Goal: Task Accomplishment & Management: Use online tool/utility

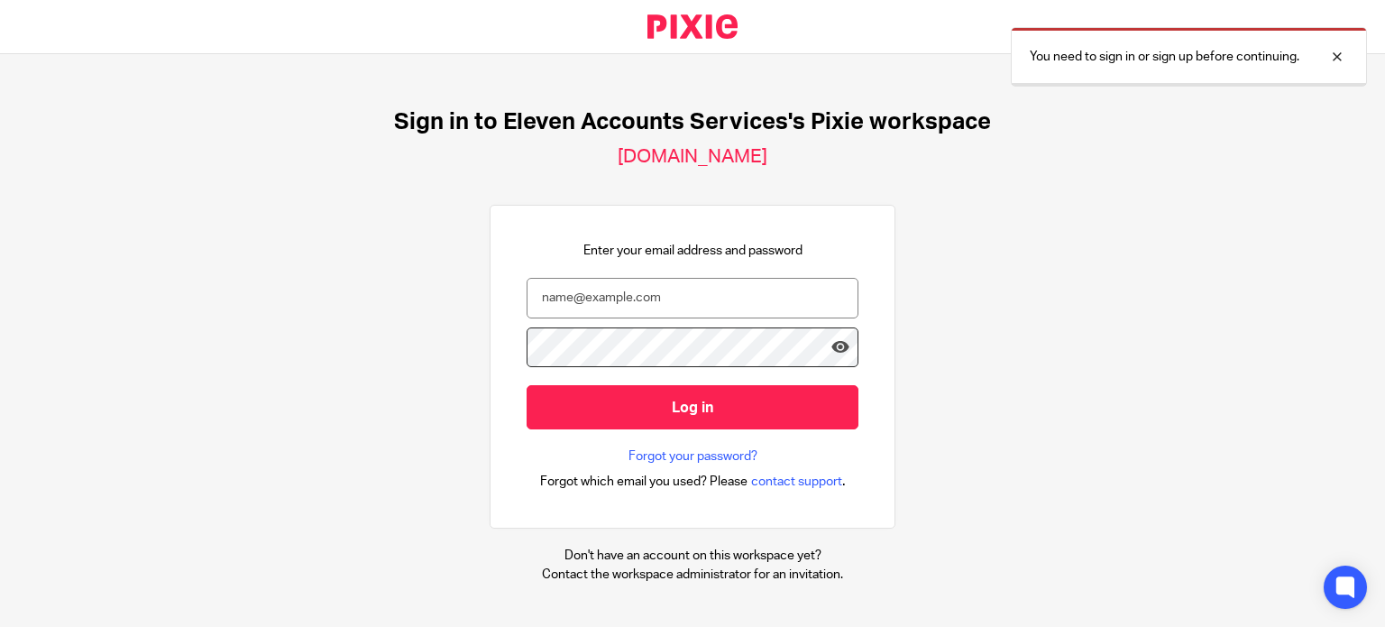
click at [622, 301] on input "email" at bounding box center [693, 298] width 332 height 41
type input "matthew@elevenaccounts.com"
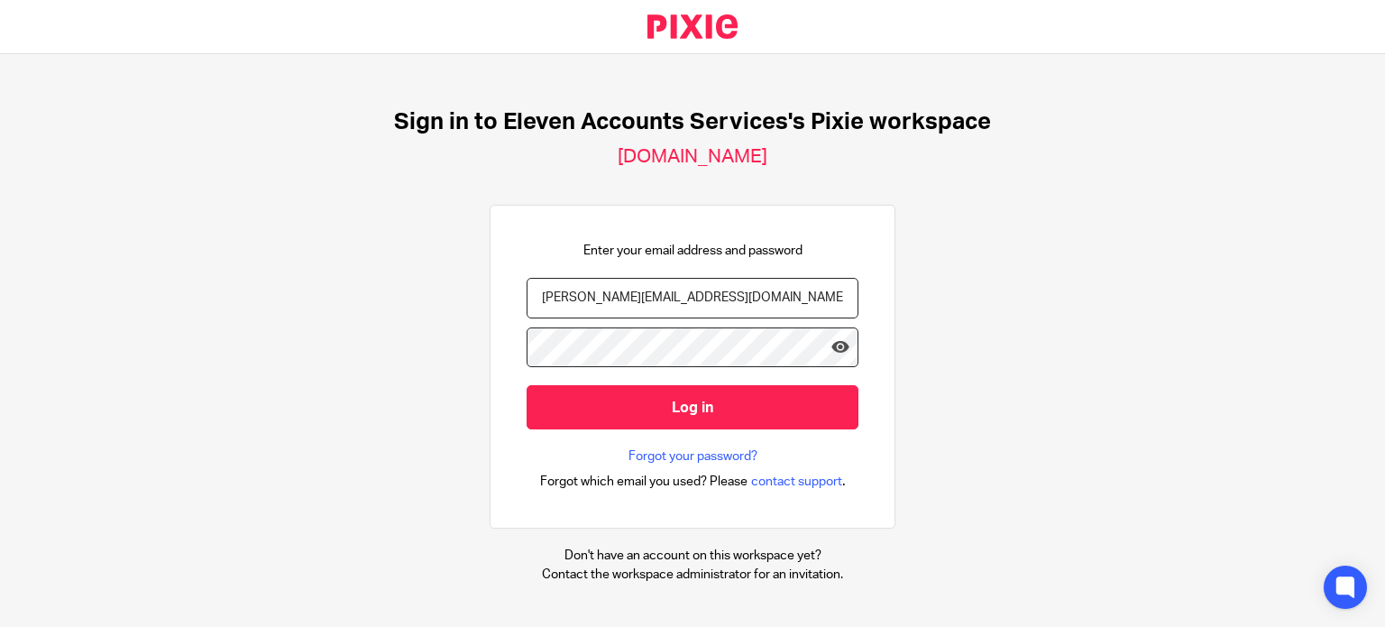
click at [527, 385] on input "Log in" at bounding box center [693, 407] width 332 height 44
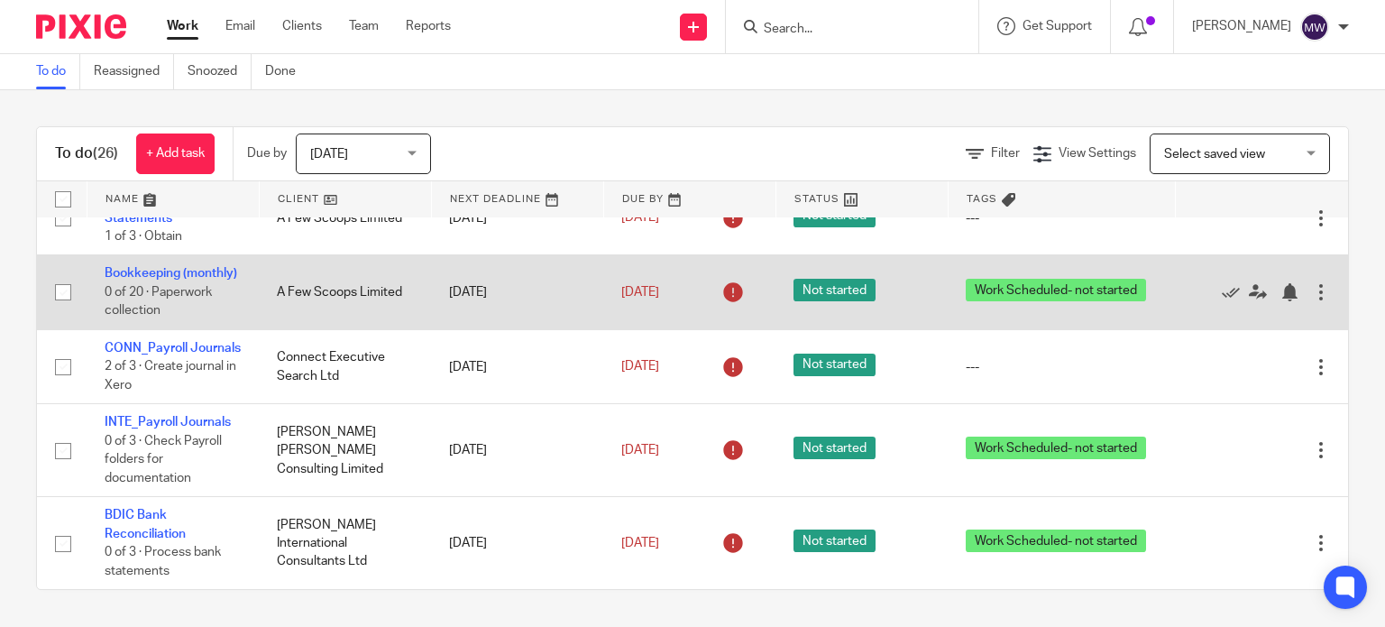
scroll to position [2072, 0]
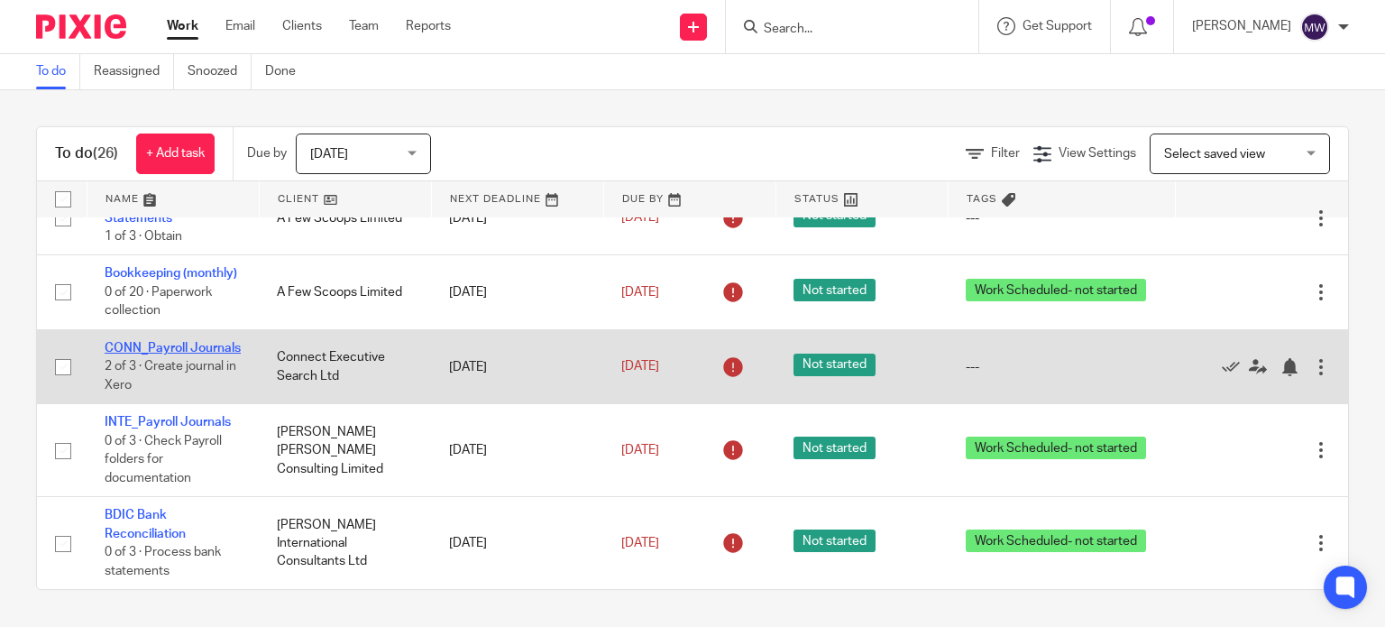
click at [144, 342] on link "CONN_Payroll Journals" at bounding box center [173, 348] width 136 height 13
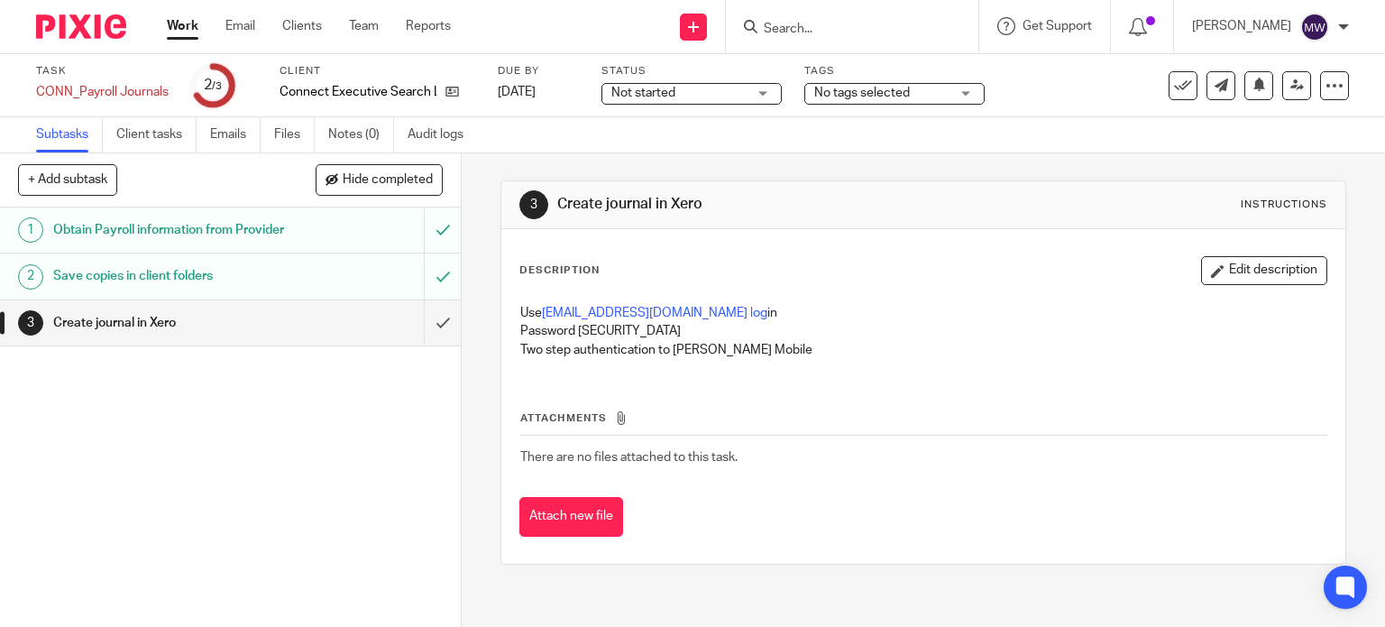
click at [662, 328] on p "Password [SECURITY_DATA]" at bounding box center [923, 331] width 807 height 18
drag, startPoint x: 649, startPoint y: 330, endPoint x: 576, endPoint y: 338, distance: 72.6
click at [576, 338] on p "Password [SECURITY_DATA]" at bounding box center [923, 331] width 807 height 18
copy p "Connect11%"
click at [427, 340] on input "submit" at bounding box center [230, 322] width 461 height 45
